Goal: Task Accomplishment & Management: Manage account settings

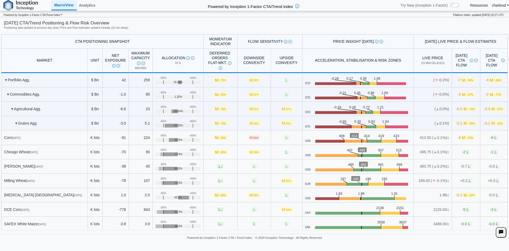
scroll to position [1399, 0]
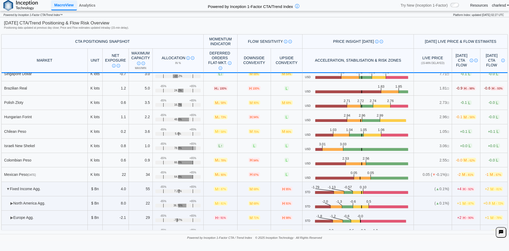
click at [493, 6] on link "charlesd" at bounding box center [500, 5] width 17 height 5
click at [494, 19] on link "Log out" at bounding box center [495, 18] width 42 height 10
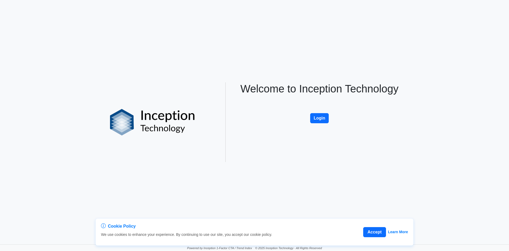
click at [329, 121] on div "Welcome to Inception Technology Login" at bounding box center [319, 122] width 175 height 80
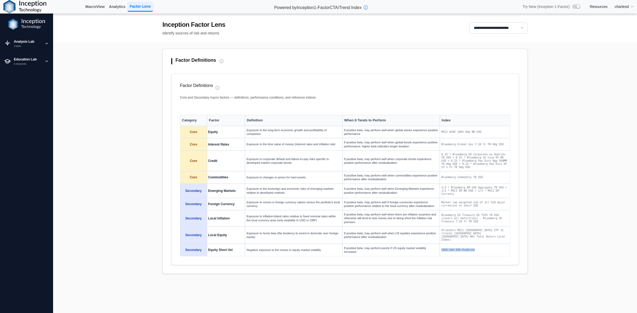
scroll to position [14, 0]
